Goal: Task Accomplishment & Management: Manage account settings

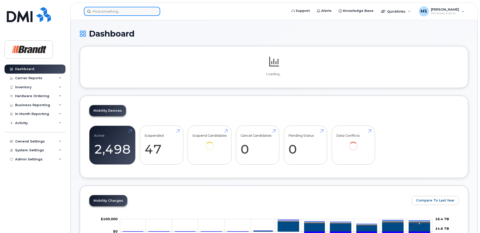
click at [135, 15] on input at bounding box center [122, 11] width 76 height 9
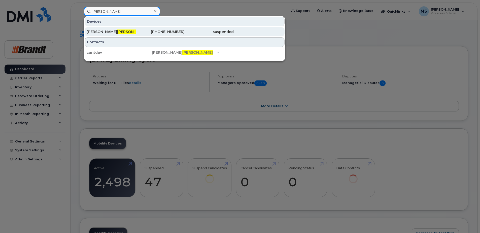
type input "[PERSON_NAME]"
click at [132, 29] on div "[PERSON_NAME]" at bounding box center [111, 31] width 49 height 5
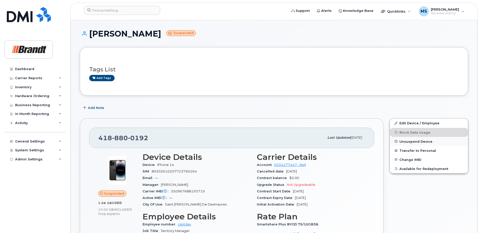
click at [429, 143] on span "Unsuspend Device" at bounding box center [416, 141] width 33 height 4
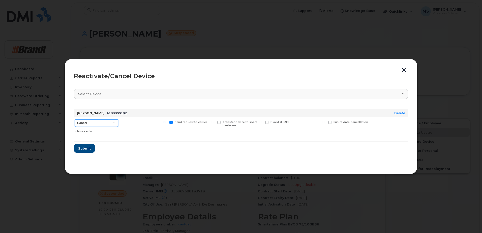
click at [110, 123] on select "Cancel Suspend - Extend Suspension Reactivate" at bounding box center [96, 123] width 43 height 8
select select "[object Object]"
click at [75, 119] on select "Cancel Suspend - Extend Suspension Reactivate" at bounding box center [96, 123] width 43 height 8
click at [89, 150] on span "Submit" at bounding box center [84, 148] width 13 height 5
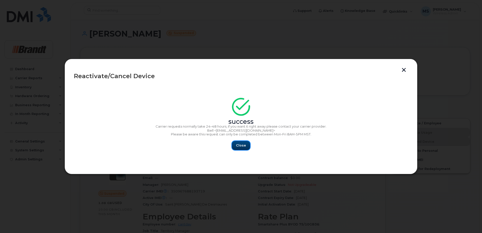
click at [242, 145] on span "Close" at bounding box center [241, 145] width 10 height 5
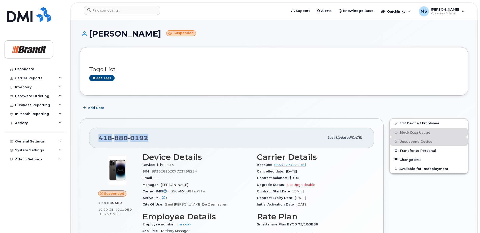
drag, startPoint x: 158, startPoint y: 136, endPoint x: 92, endPoint y: 136, distance: 65.8
click at [92, 136] on div "418 880 0192 Last updated Aug 11, 2025" at bounding box center [231, 138] width 285 height 20
drag, startPoint x: 92, startPoint y: 136, endPoint x: 105, endPoint y: 137, distance: 12.9
copy span "418 880 0192"
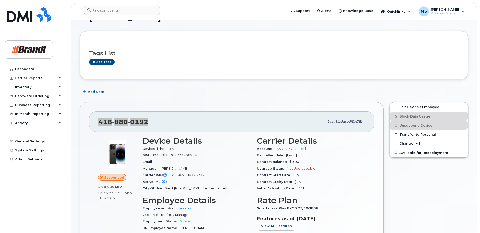
scroll to position [50, 0]
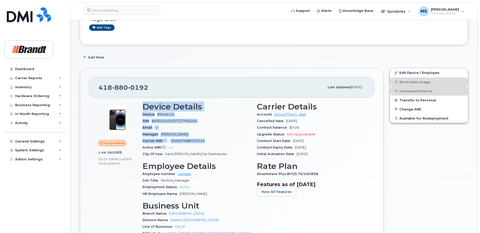
drag, startPoint x: 207, startPoint y: 141, endPoint x: 141, endPoint y: 109, distance: 73.9
click at [141, 109] on div "Device Details Device iPhone 14 SIM 89302610207723766264 Email — Manager Alexan…" at bounding box center [197, 171] width 114 height 145
drag, startPoint x: 141, startPoint y: 109, endPoint x: 151, endPoint y: 107, distance: 10.5
copy section "Device Details Device iPhone 14 SIM 89302610207723766264 Email — Manager Alexan…"
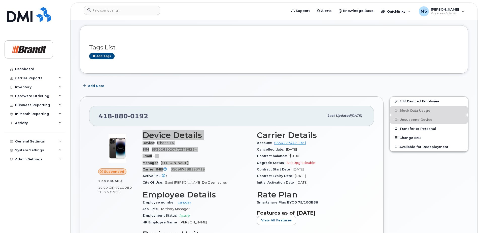
scroll to position [0, 0]
